Goal: Information Seeking & Learning: Learn about a topic

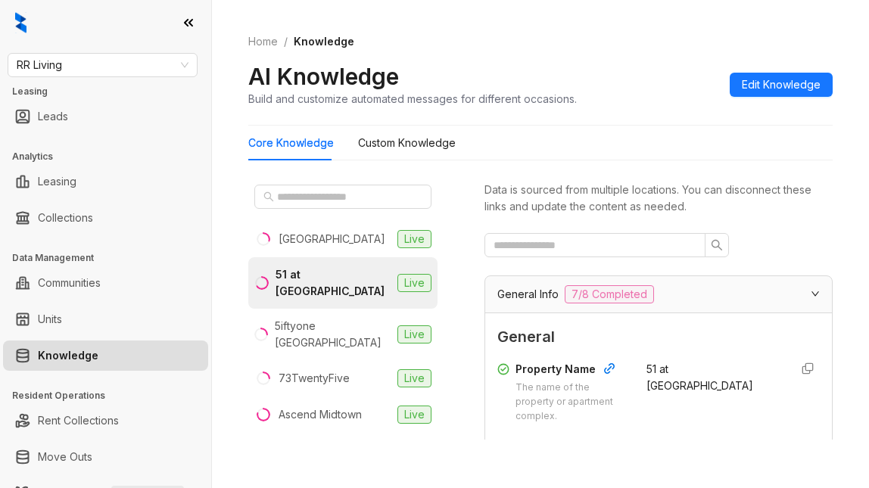
scroll to position [454, 0]
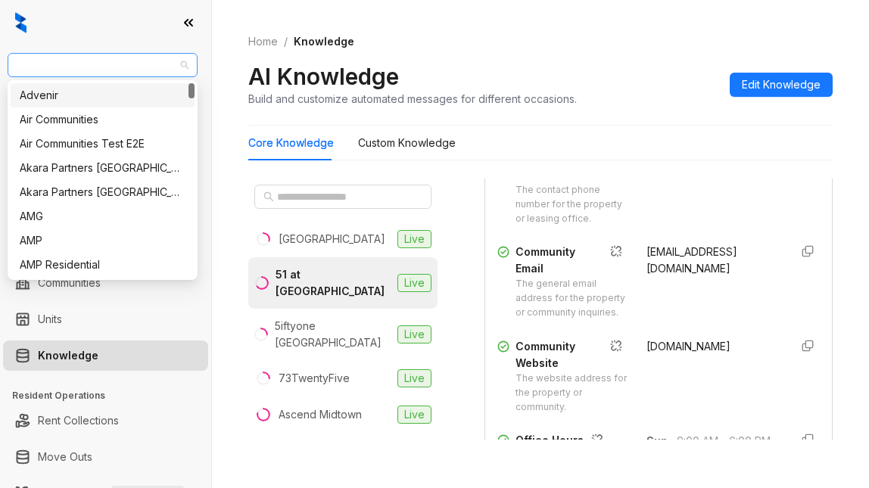
drag, startPoint x: 0, startPoint y: 0, endPoint x: 99, endPoint y: 75, distance: 124.3
click at [99, 75] on span "RR Living" at bounding box center [103, 65] width 172 height 23
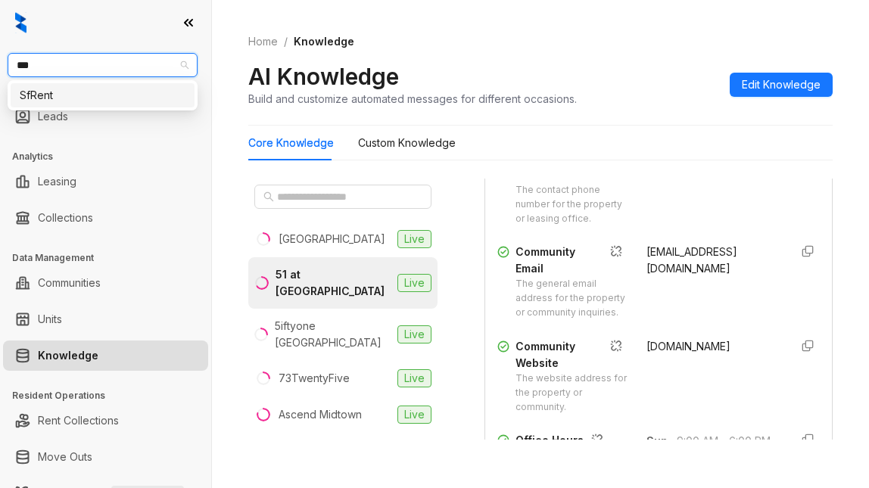
type input "****"
click at [73, 90] on div "SfRent" at bounding box center [103, 95] width 166 height 17
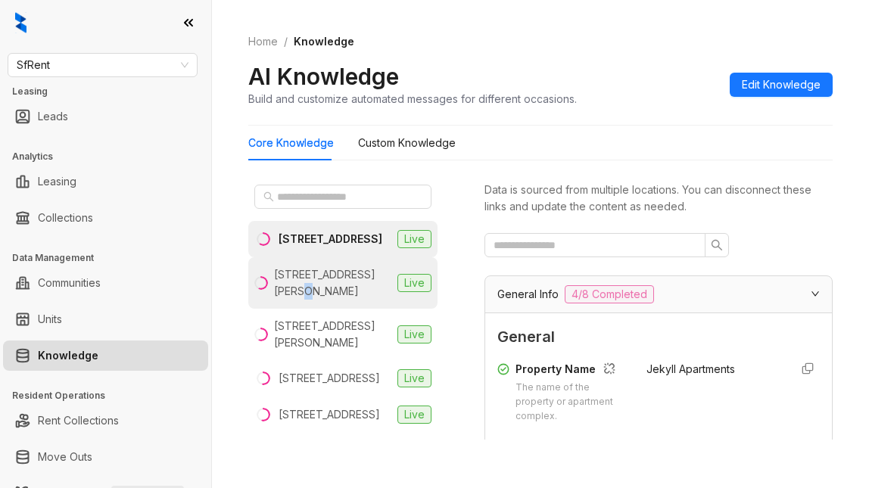
click at [313, 300] on div "1461 Alice St, Oakland, CA" at bounding box center [332, 282] width 117 height 33
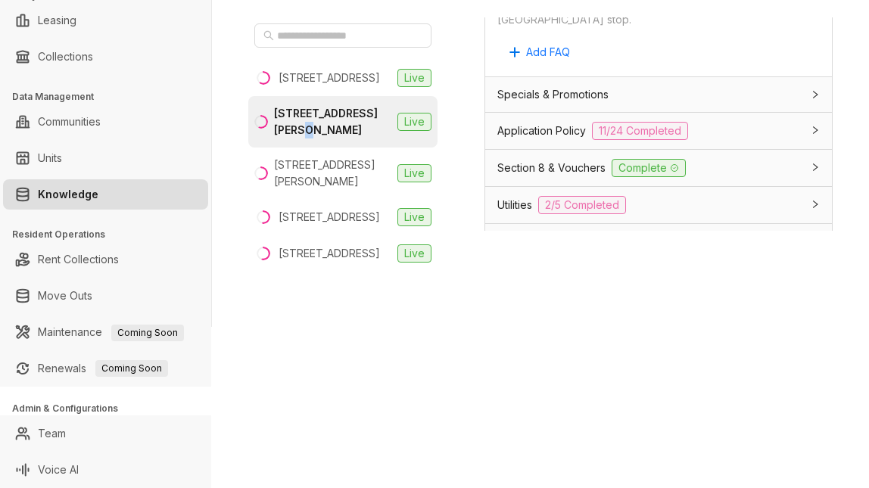
scroll to position [1666, 0]
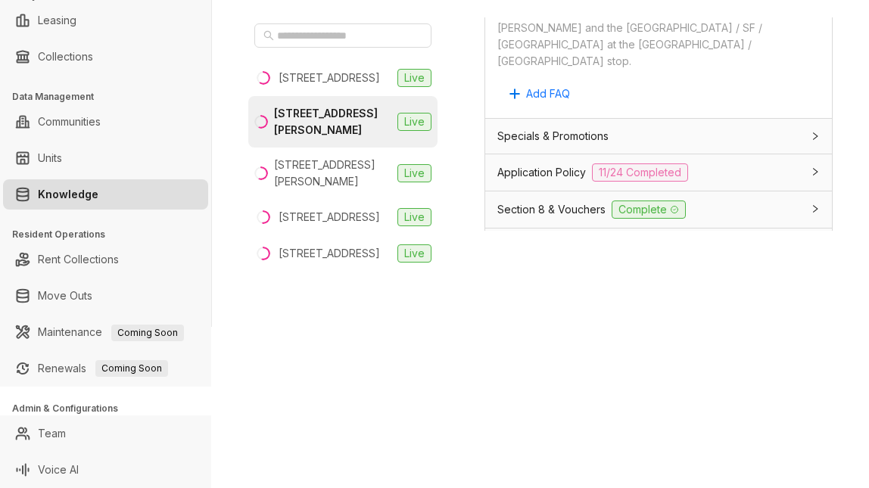
click at [554, 164] on span "Application Policy" at bounding box center [541, 172] width 89 height 17
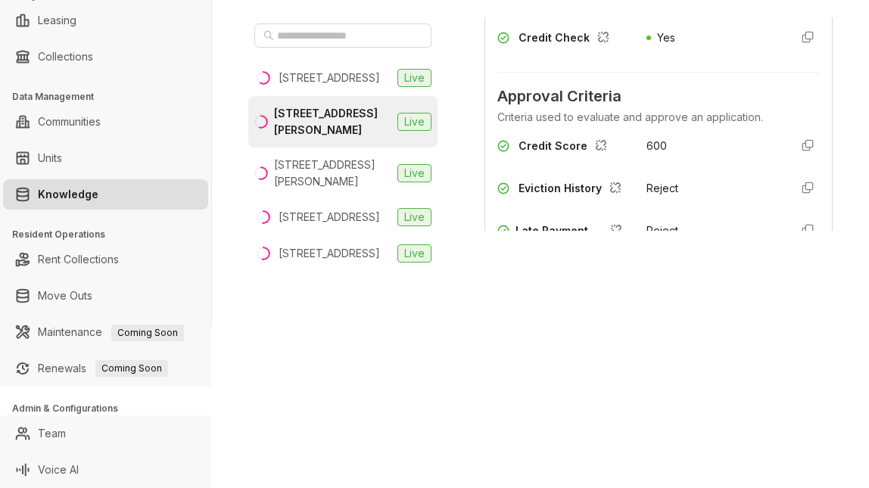
scroll to position [2271, 0]
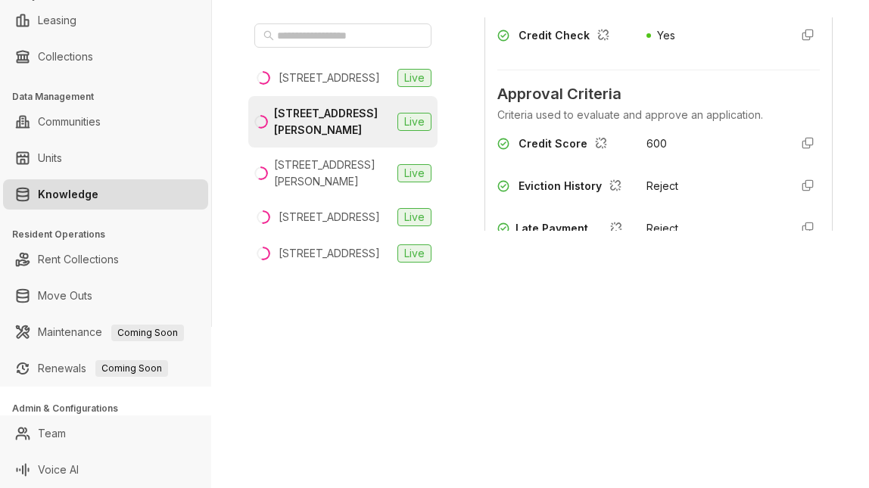
click at [726, 267] on div "Data is sourced from multiple locations. You can disconnect these links and upd…" at bounding box center [659, 154] width 348 height 274
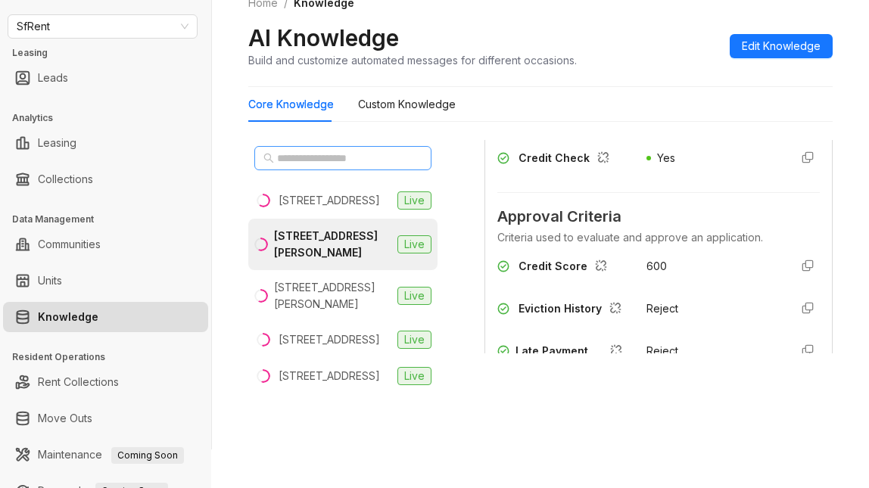
scroll to position [0, 0]
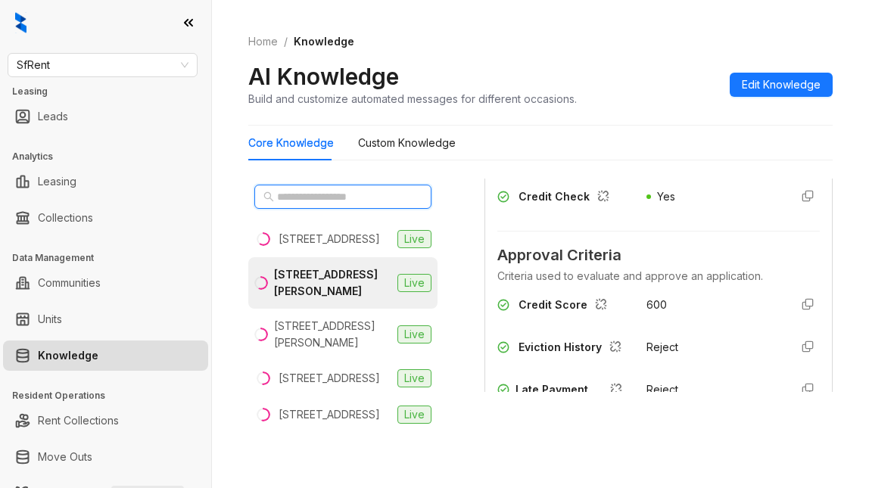
click at [332, 189] on input "text" at bounding box center [343, 197] width 133 height 17
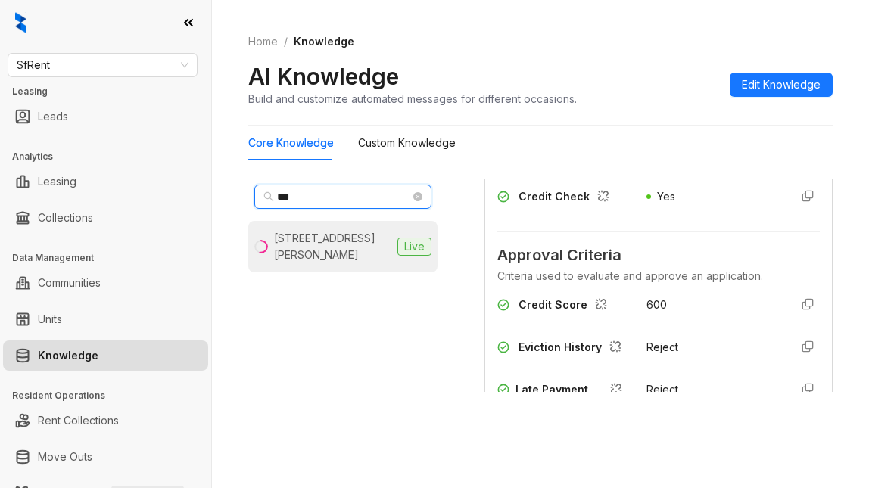
type input "***"
click at [321, 241] on div "424 Jones St, San Francisco, CA" at bounding box center [332, 246] width 117 height 33
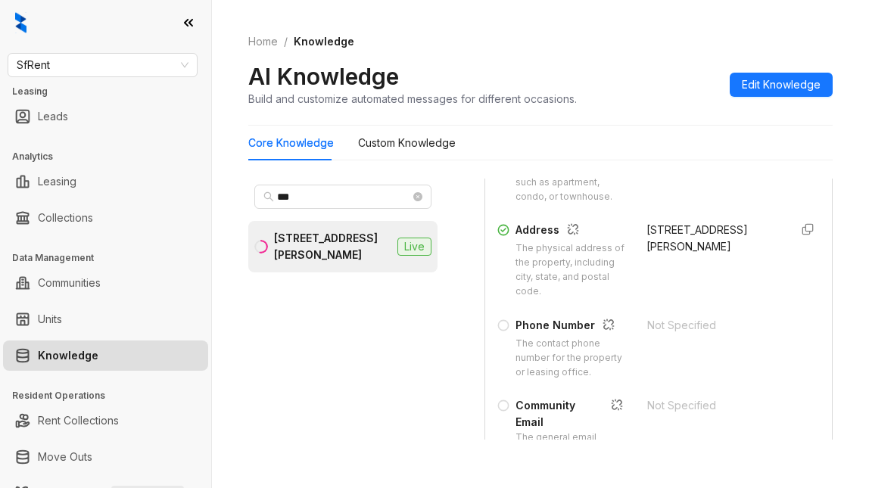
scroll to position [303, 0]
drag, startPoint x: 704, startPoint y: 272, endPoint x: 738, endPoint y: 268, distance: 34.3
click at [738, 253] on div "424 Jones St, San Francisco, CA, 94102" at bounding box center [712, 236] width 131 height 33
copy div "94102"
click at [665, 92] on div "AI Knowledge Build and customize automated messages for different occasions. Ed…" at bounding box center [540, 84] width 584 height 45
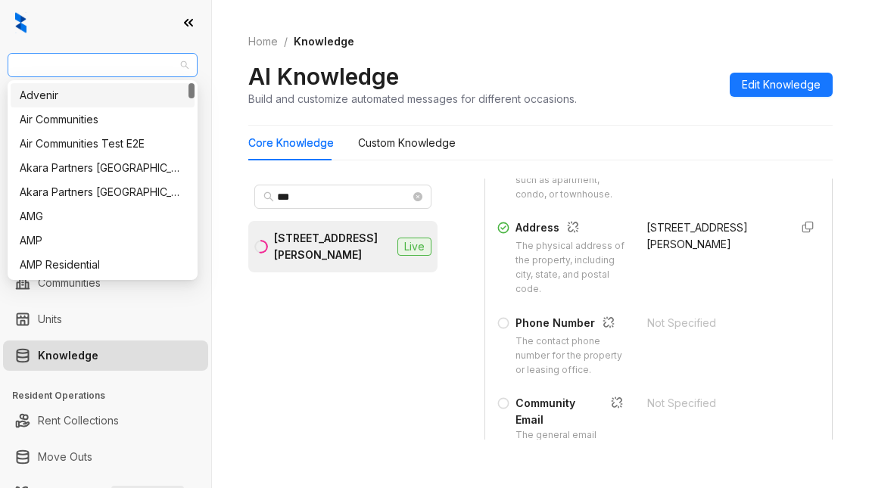
click at [76, 57] on span "SfRent" at bounding box center [103, 65] width 172 height 23
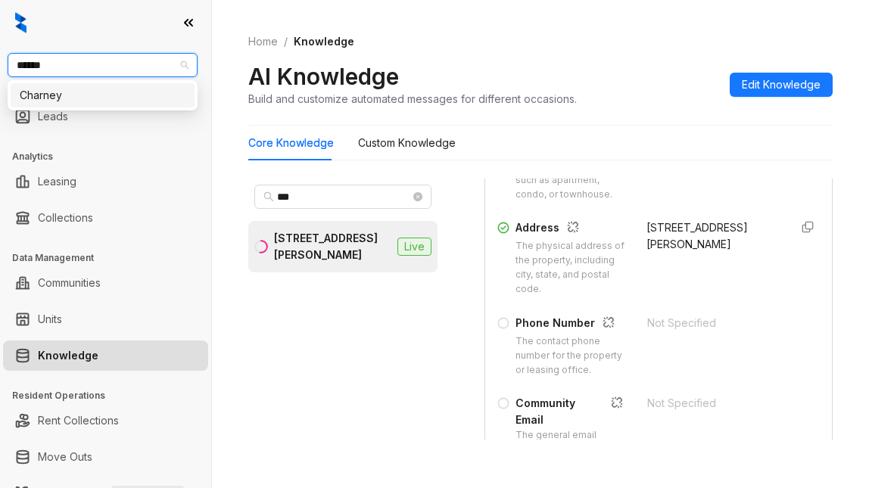
type input "*******"
click at [52, 89] on div "Charney" at bounding box center [103, 95] width 166 height 17
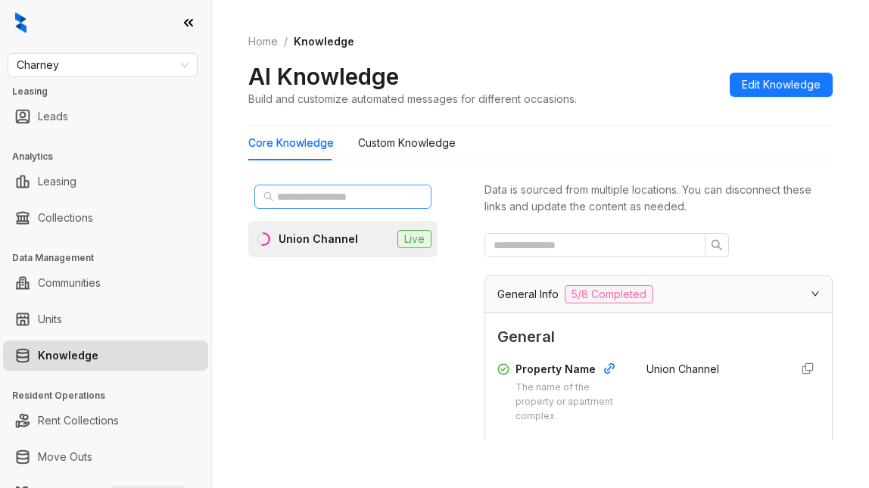
click at [315, 186] on span at bounding box center [342, 197] width 177 height 24
type input "*****"
click at [329, 232] on div "Union Channel" at bounding box center [318, 239] width 79 height 17
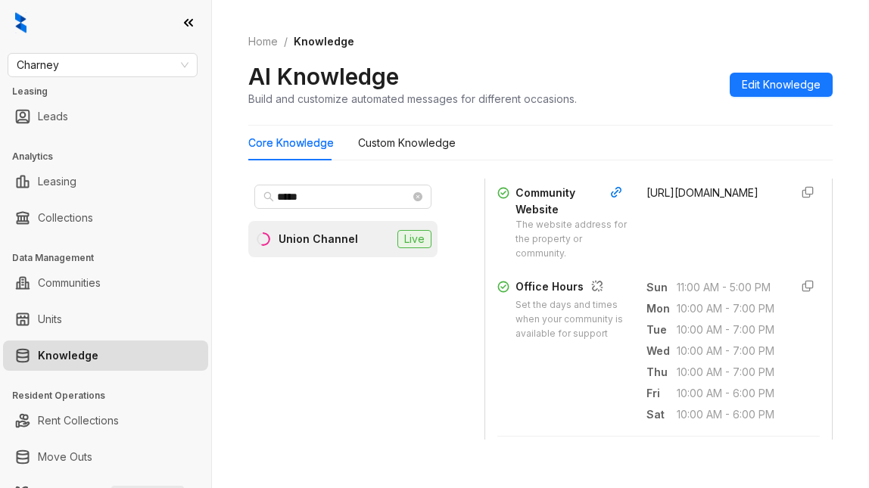
scroll to position [606, 0]
drag, startPoint x: 631, startPoint y: 259, endPoint x: 702, endPoint y: 291, distance: 77.9
click at [702, 263] on div "https://www.gowanuswharf.com/union-channel" at bounding box center [712, 225] width 131 height 76
copy span "https://www.gowanuswharf.com/union-channel"
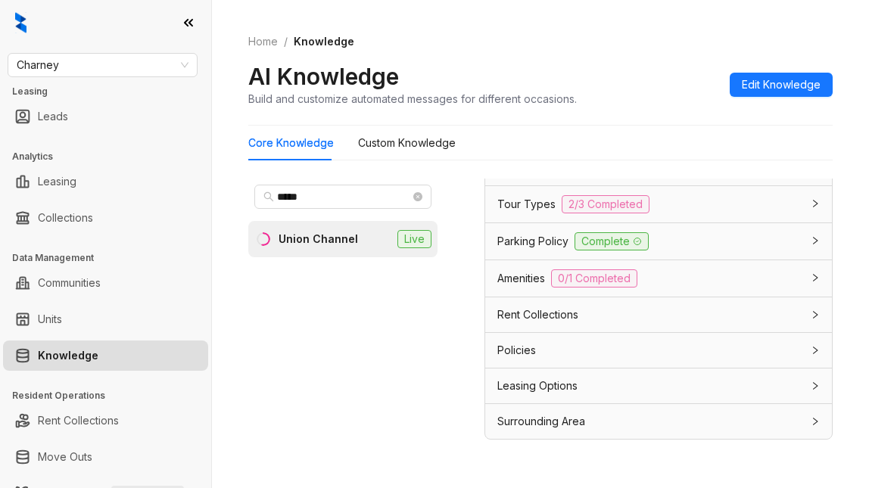
scroll to position [1720, 0]
click at [667, 129] on div "Core Knowledge Custom Knowledge" at bounding box center [540, 143] width 584 height 35
click at [551, 394] on span "Leasing Options" at bounding box center [537, 386] width 80 height 17
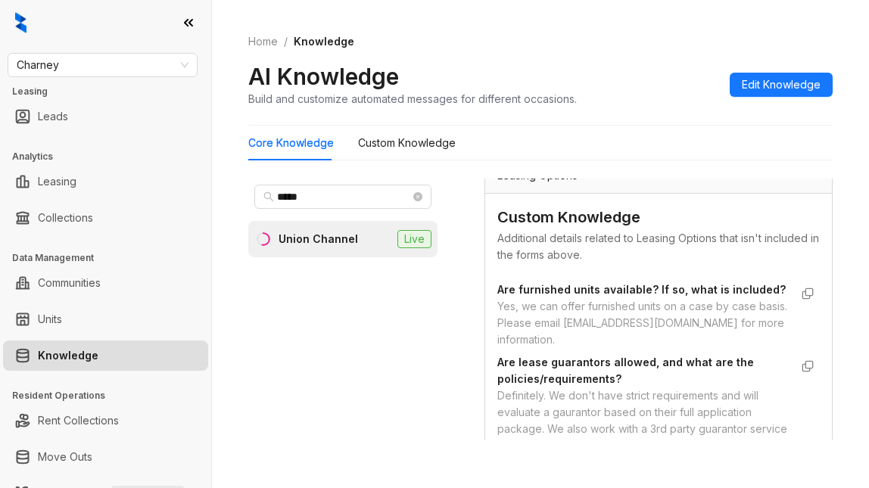
scroll to position [1787, 0]
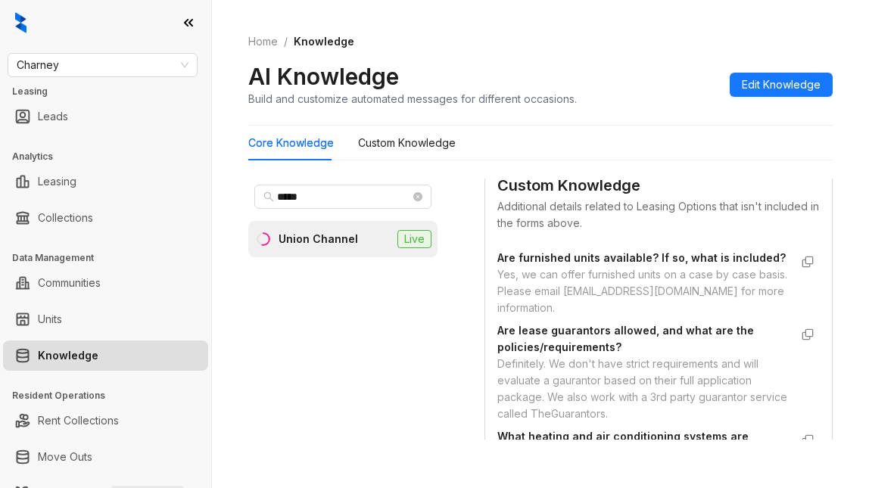
click at [572, 152] on span "Leasing Options" at bounding box center [537, 144] width 80 height 17
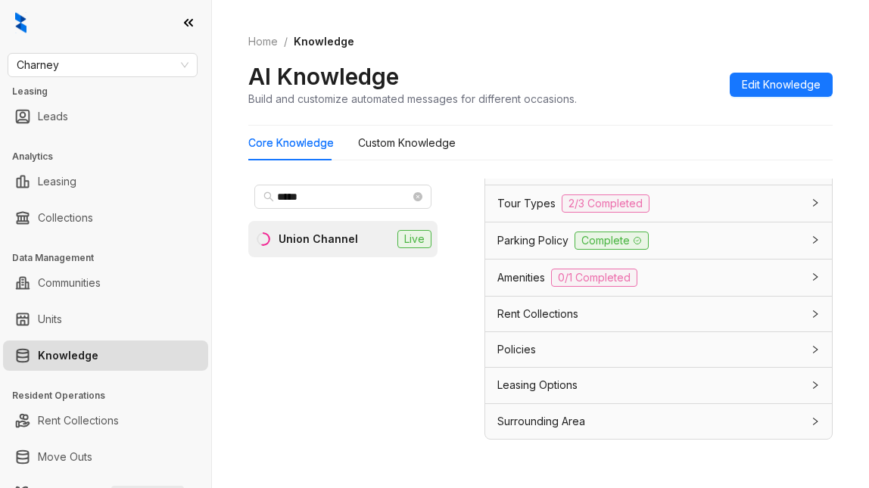
scroll to position [1720, 0]
click at [539, 392] on span "Leasing Options" at bounding box center [537, 386] width 80 height 17
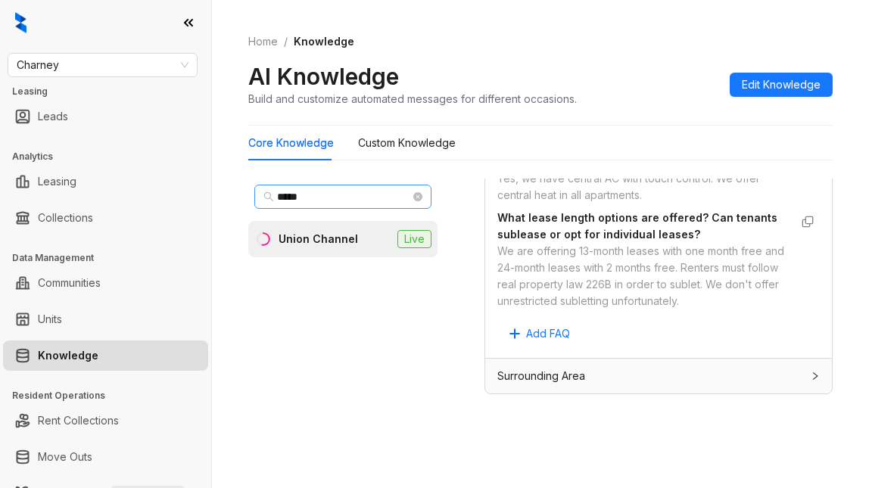
scroll to position [48, 0]
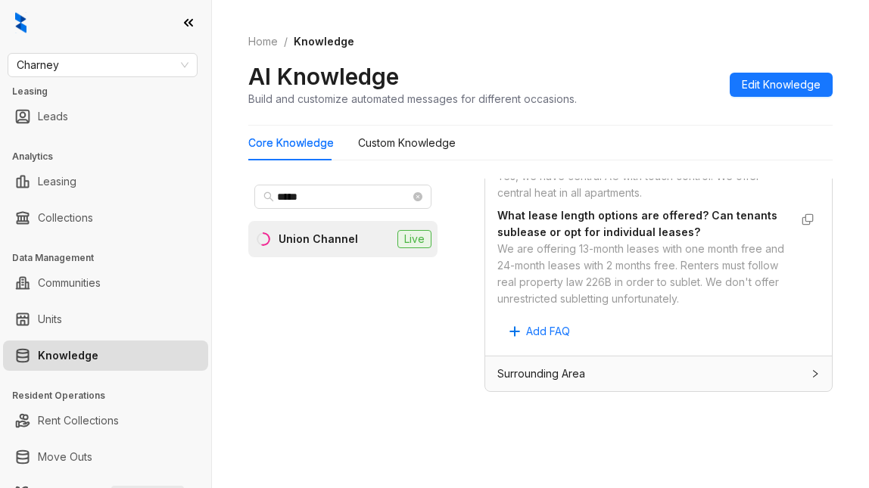
click at [662, 319] on div "Are furnished units available? If so, what is included? Yes, we can offer furni…" at bounding box center [658, 148] width 323 height 391
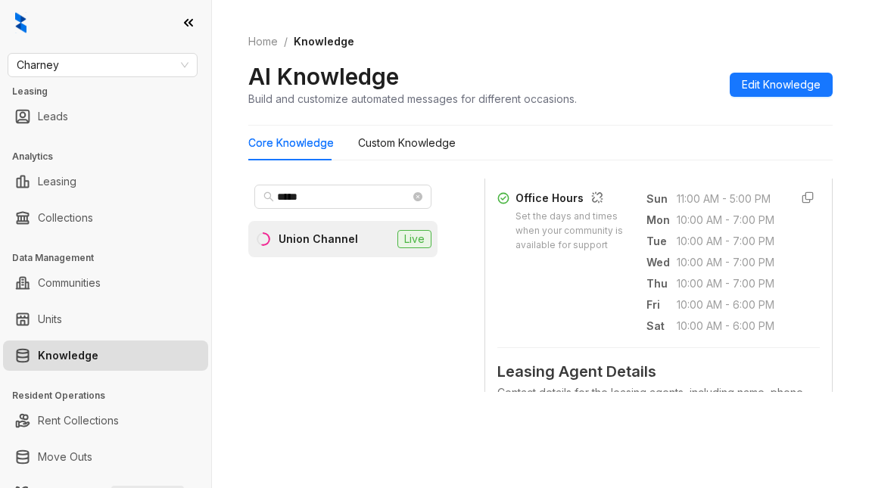
scroll to position [651, 0]
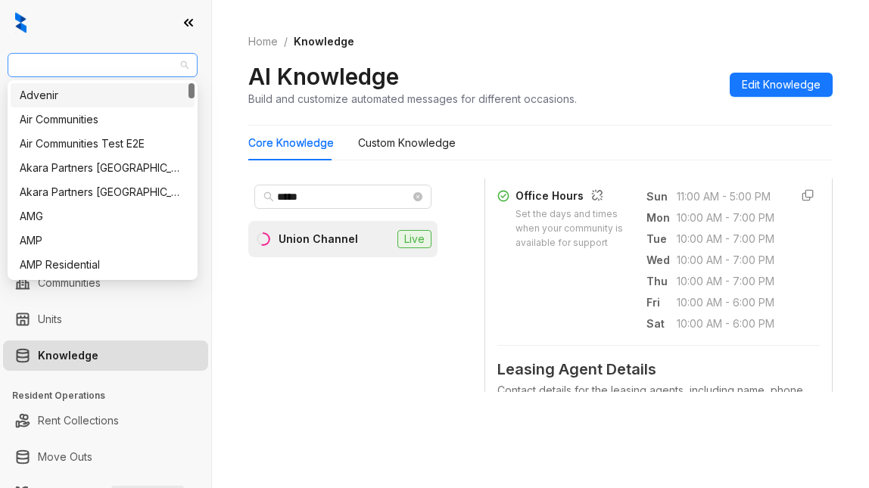
click at [70, 61] on span "Charney" at bounding box center [103, 65] width 172 height 23
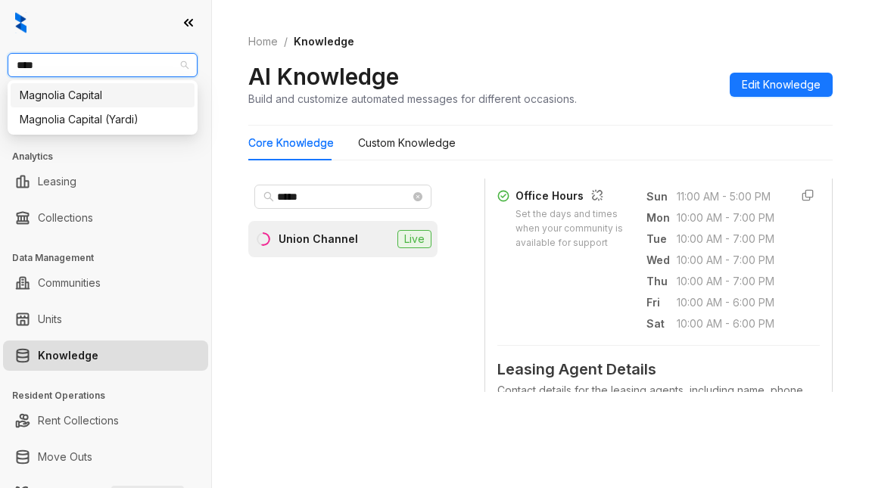
type input "*****"
click at [109, 95] on div "Magnolia Capital" at bounding box center [103, 95] width 166 height 17
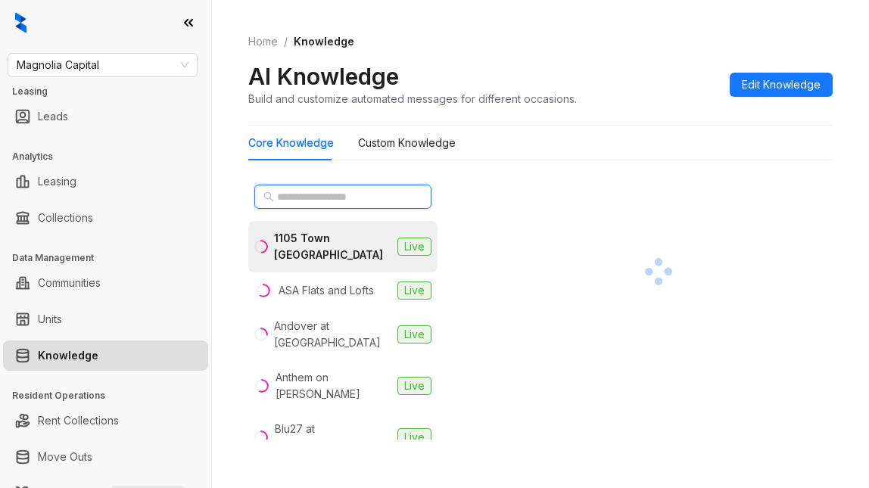
click at [289, 195] on input "text" at bounding box center [343, 197] width 133 height 17
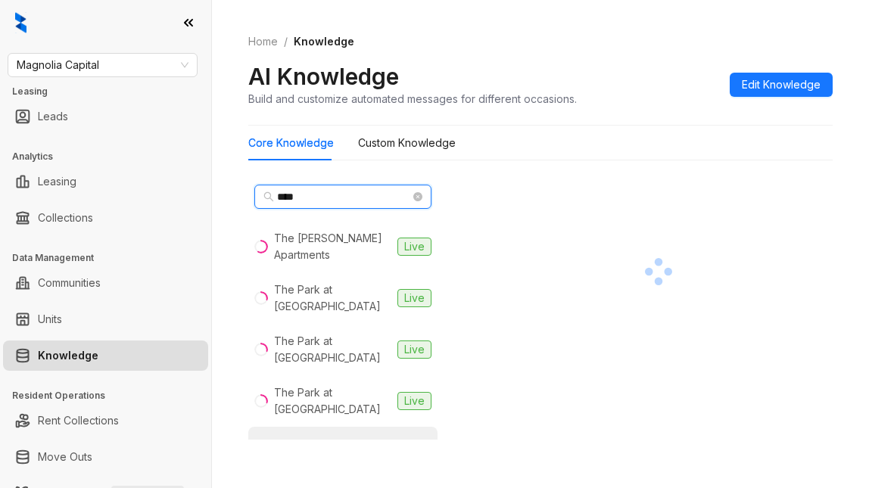
type input "***"
click at [298, 436] on div "The View at Shelby Farms" at bounding box center [332, 452] width 117 height 33
click at [659, 175] on div "*** The Bailey Apartments Live The Park at Murano Live The Park at Positano Liv…" at bounding box center [540, 313] width 584 height 280
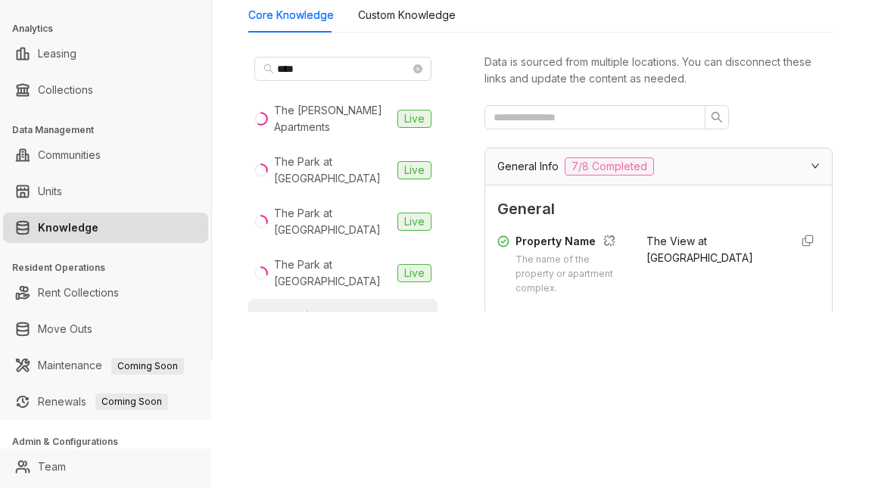
scroll to position [161, 0]
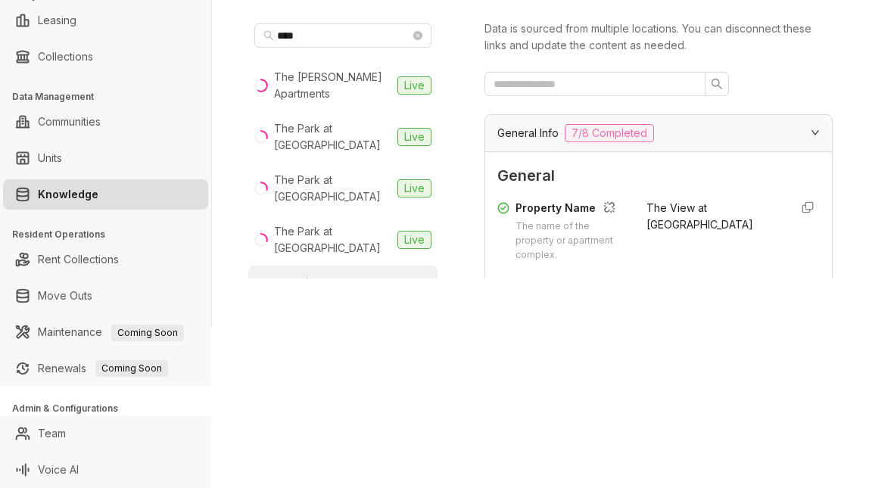
drag, startPoint x: 697, startPoint y: 319, endPoint x: 709, endPoint y: 318, distance: 11.4
click at [697, 319] on div "Home / Knowledge AI Knowledge Build and customize automated messages for differ…" at bounding box center [540, 83] width 657 height 488
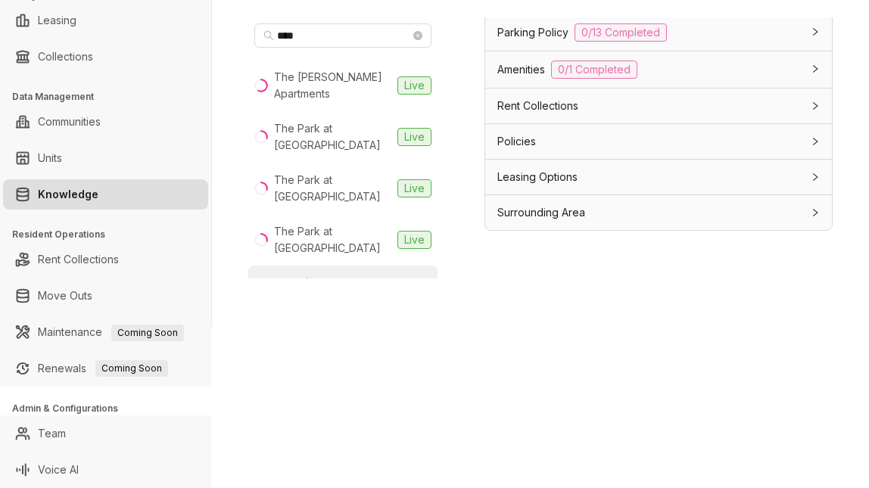
scroll to position [1727, 0]
click at [553, 172] on span "Leasing Options" at bounding box center [537, 177] width 80 height 17
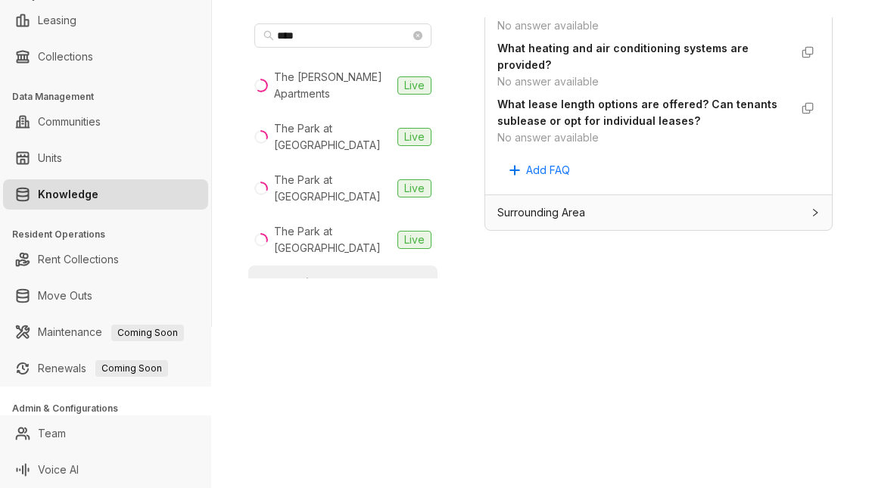
scroll to position [2082, 0]
click at [644, 160] on div "Are furnished units available? If so, what is included? No answer available Are…" at bounding box center [658, 62] width 323 height 241
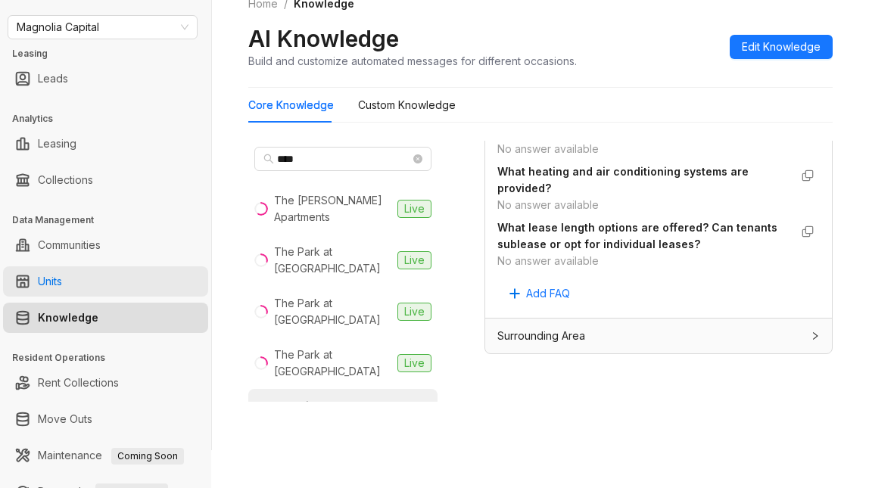
scroll to position [0, 0]
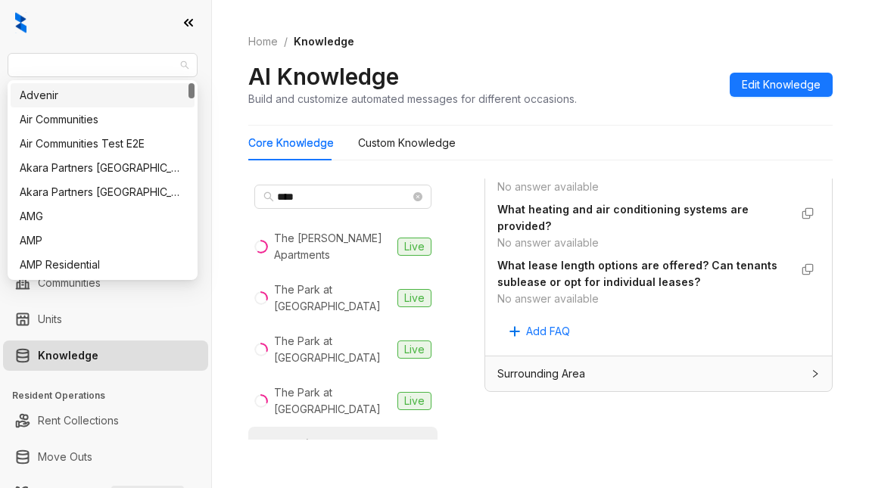
drag, startPoint x: 114, startPoint y: 58, endPoint x: -44, endPoint y: 63, distance: 157.5
click at [0, 63] on html "Magnolia Capital Leasing Leads Analytics Leasing Collections Data Management Co…" at bounding box center [434, 244] width 869 height 488
click at [24, 64] on span "Magnolia Capital" at bounding box center [103, 65] width 172 height 23
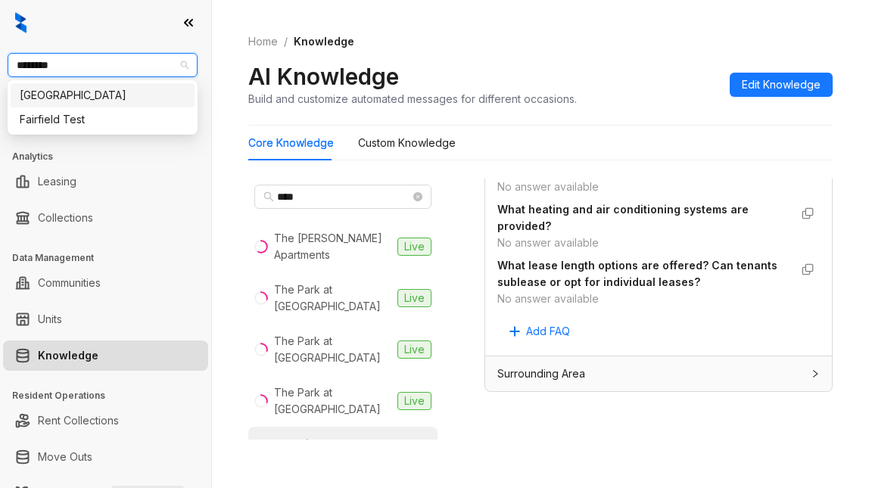
type input "*********"
click at [104, 103] on div "Fairfield" at bounding box center [103, 95] width 166 height 17
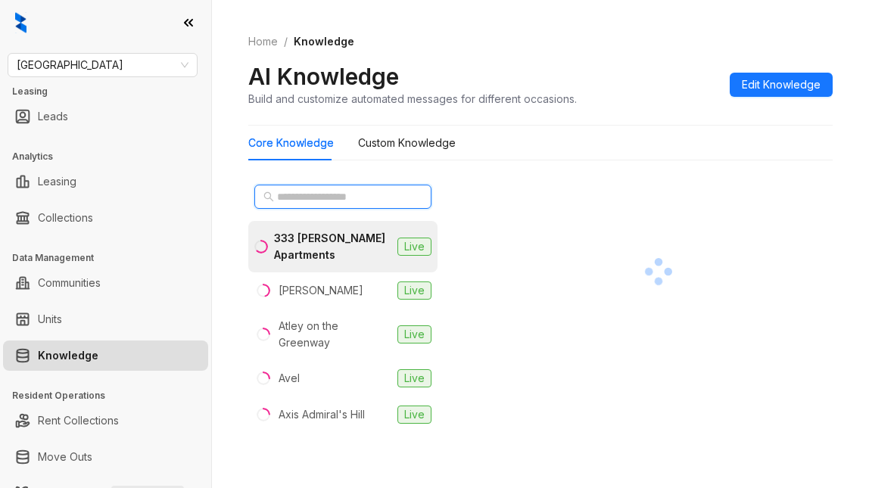
click at [279, 190] on input "text" at bounding box center [343, 197] width 133 height 17
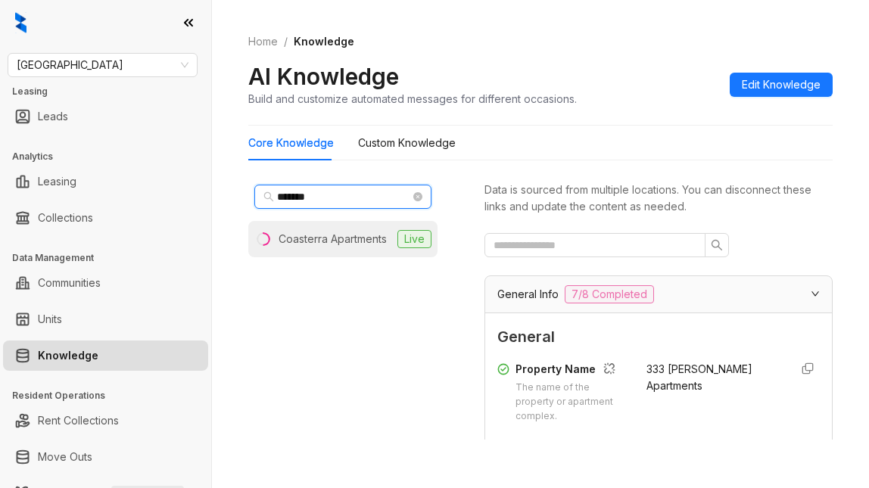
type input "*******"
click at [302, 238] on div "Coasterra Apartments" at bounding box center [333, 239] width 108 height 17
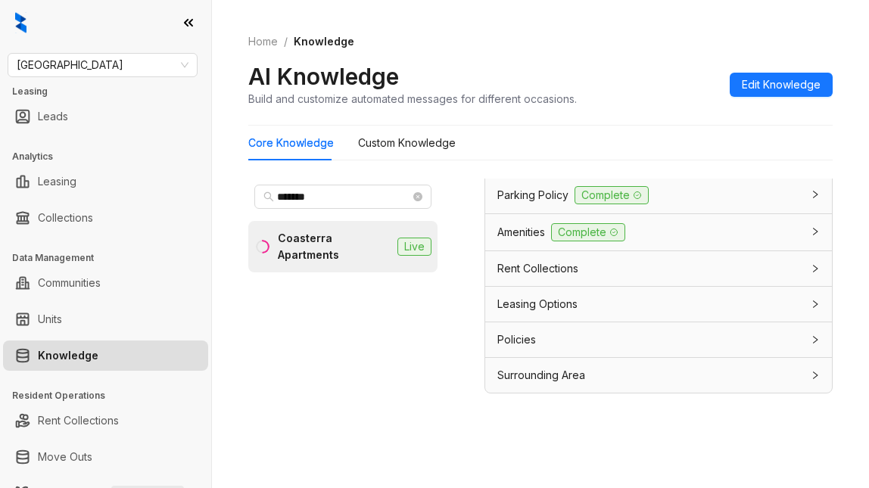
scroll to position [48, 0]
click at [506, 308] on span "Leasing Options" at bounding box center [537, 302] width 80 height 17
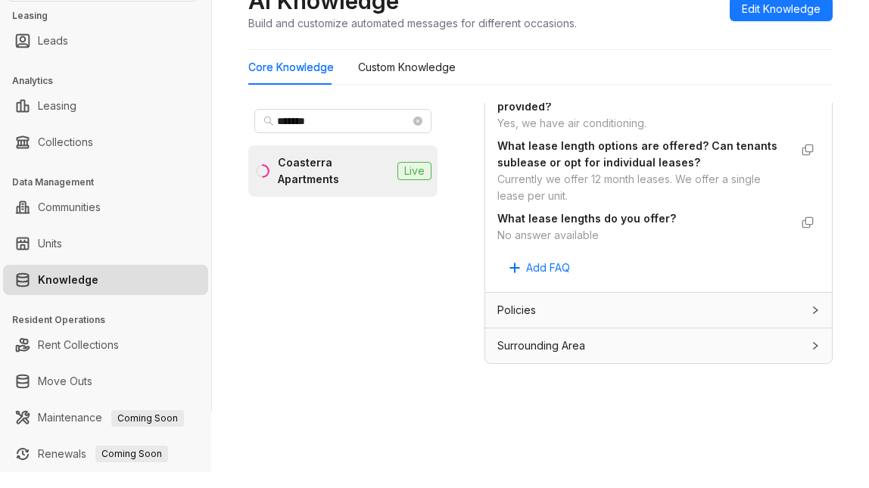
scroll to position [2079, 0]
click at [684, 261] on div "Are furnished units available? If so, what is included? No we do not offer furn…" at bounding box center [658, 123] width 323 height 313
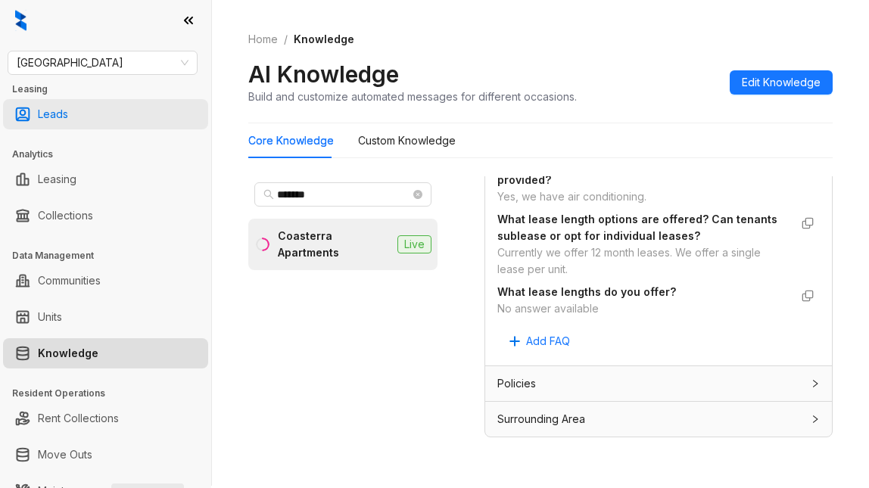
scroll to position [0, 0]
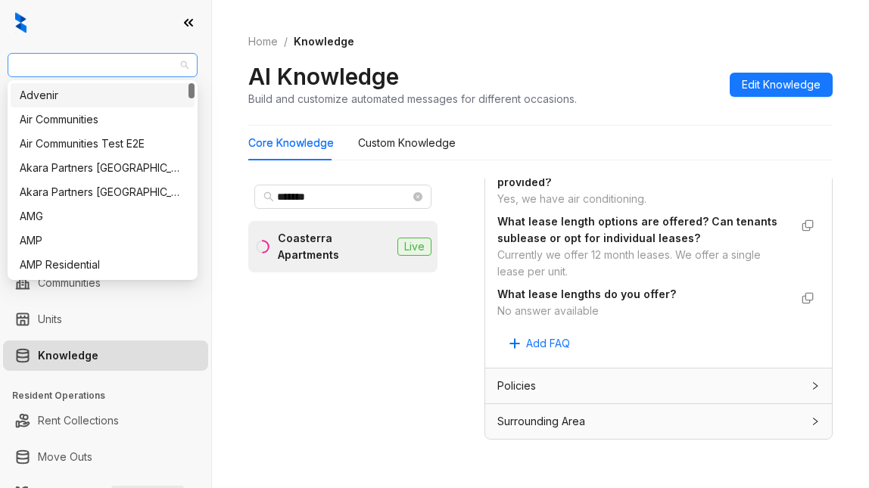
click at [101, 64] on span "Fairfield" at bounding box center [103, 65] width 172 height 23
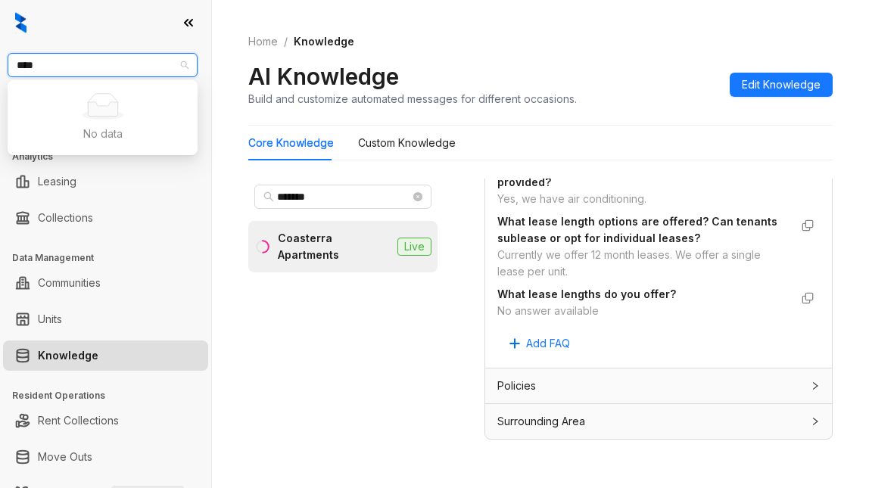
type input "***"
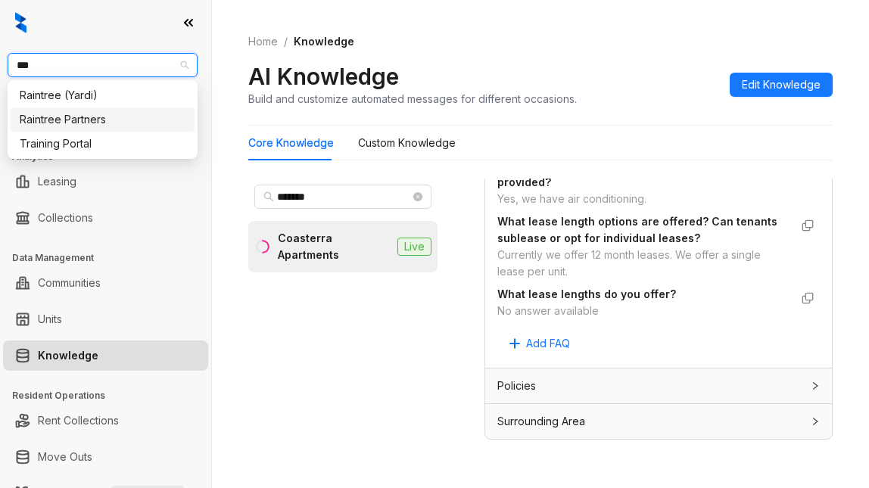
click at [97, 121] on div "Raintree Partners" at bounding box center [103, 119] width 166 height 17
